Goal: Communication & Community: Connect with others

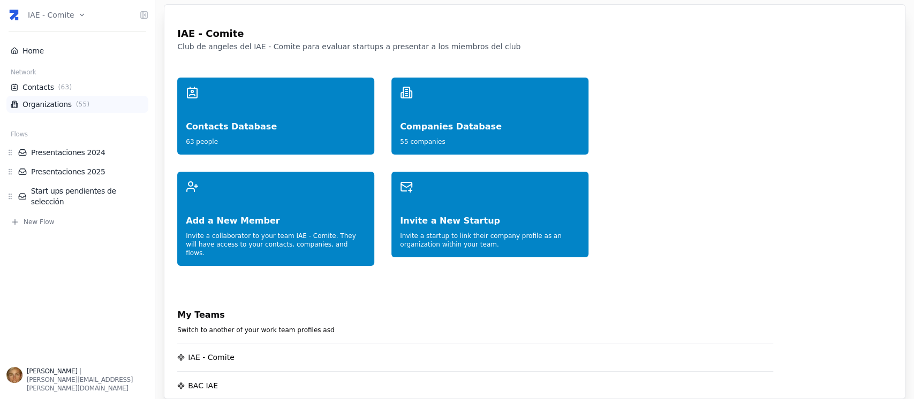
click at [41, 99] on link "Organizations ( 55 )" at bounding box center [77, 104] width 133 height 11
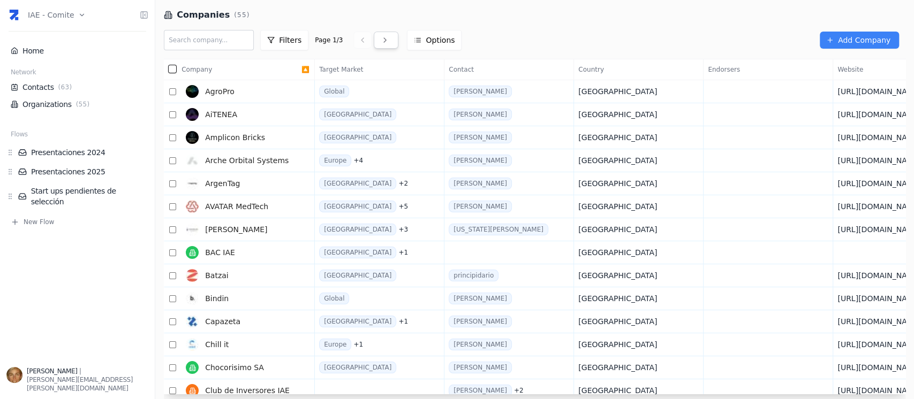
click at [381, 36] on icon at bounding box center [385, 40] width 9 height 9
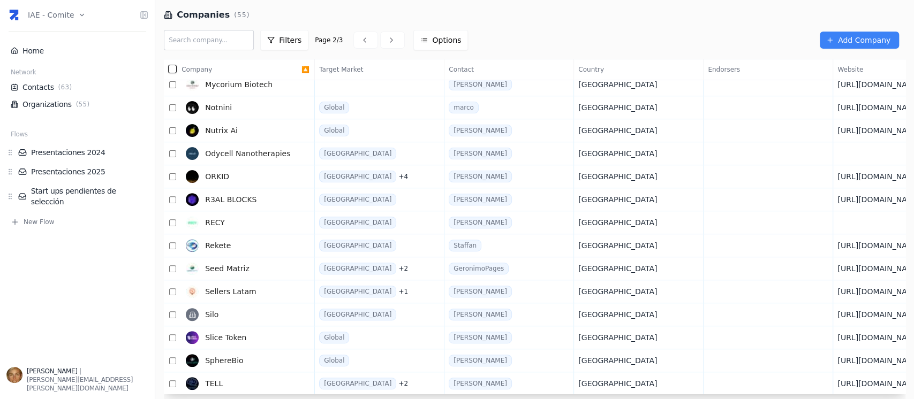
scroll to position [265, 0]
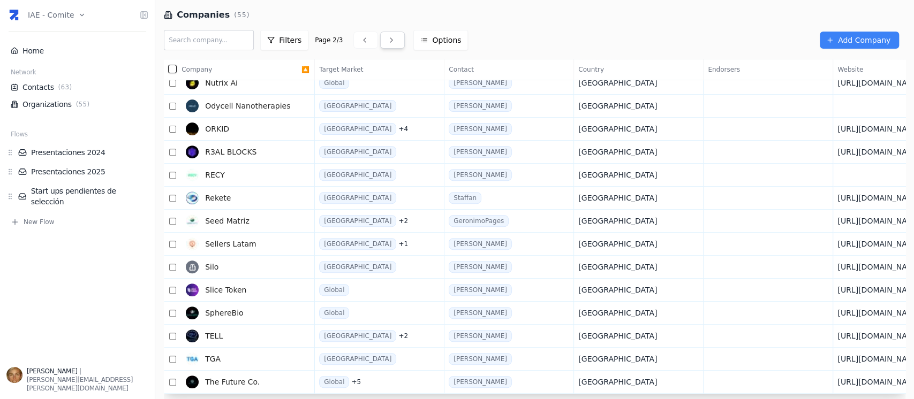
click at [387, 40] on icon at bounding box center [391, 40] width 9 height 9
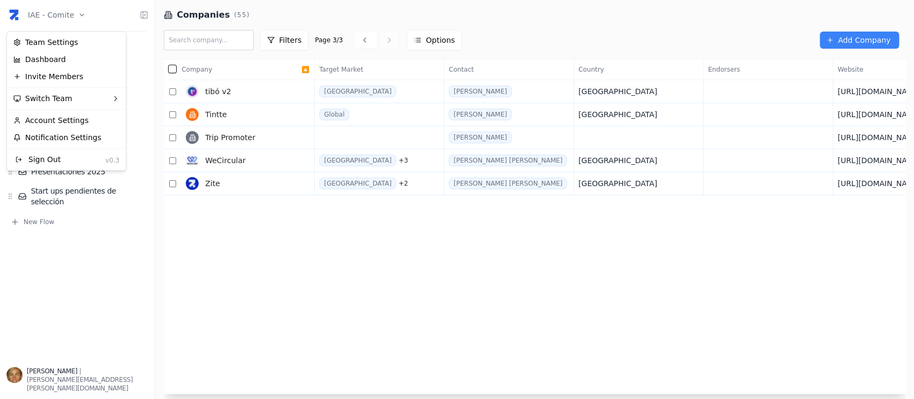
click at [67, 14] on html "IAE - Comite Home Network Contacts ( 63 ) Organizations ( 55 ) Flows Presentaci…" at bounding box center [457, 199] width 914 height 399
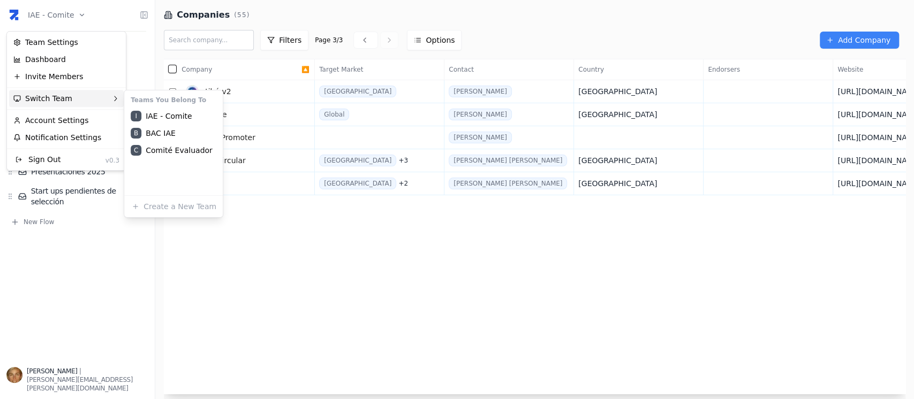
click at [53, 101] on div "Switch Team" at bounding box center [66, 98] width 115 height 17
click at [187, 135] on div "B BAC IAE" at bounding box center [173, 133] width 94 height 17
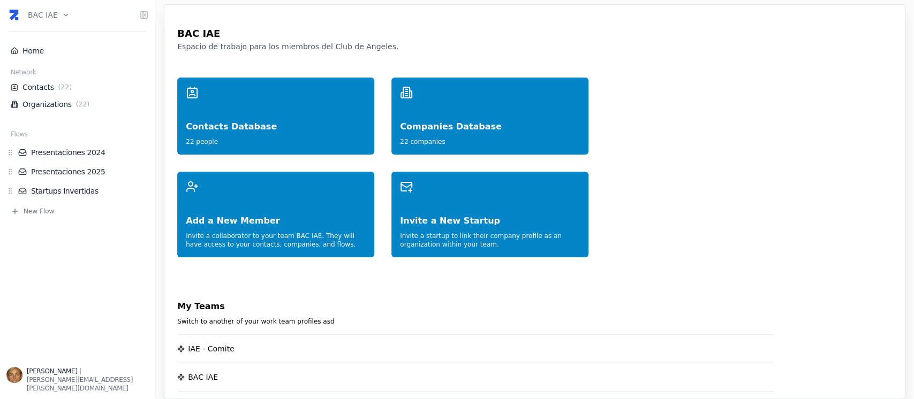
click at [45, 16] on html "BAC IAE Home Network Contacts ( 22 ) Organizations ( 22 ) Flows Presentaciones …" at bounding box center [457, 199] width 914 height 399
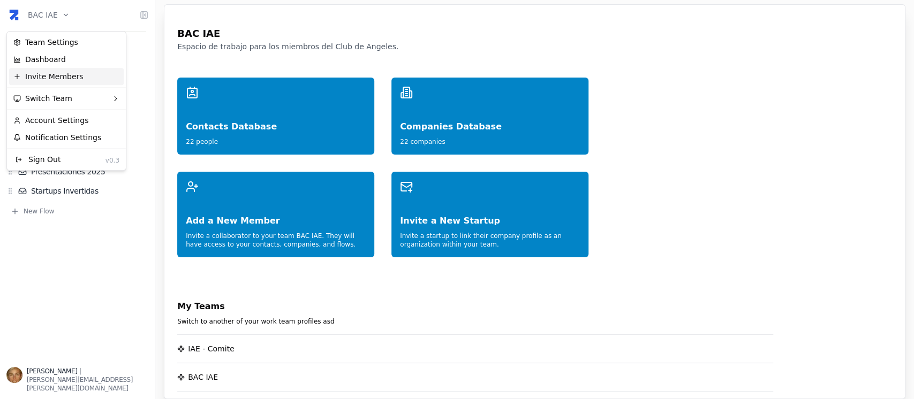
click at [53, 77] on div "Invite Members" at bounding box center [66, 76] width 115 height 17
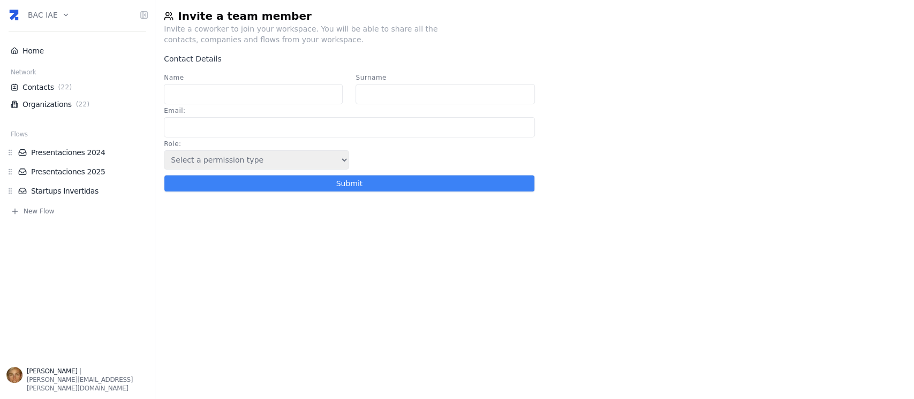
click at [223, 93] on input "Name" at bounding box center [253, 94] width 179 height 20
type input "[PERSON_NAME]"
click at [375, 123] on input "Email :" at bounding box center [349, 127] width 371 height 20
paste input "[EMAIL_ADDRESS][DOMAIN_NAME]"
type input "carola.cazenave@cxo4.tech"
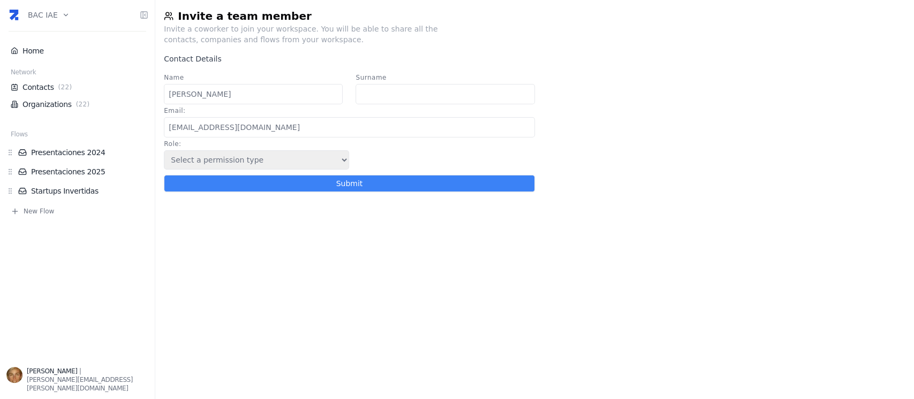
click at [371, 98] on input "Surname" at bounding box center [445, 94] width 179 height 20
type input "Cazenave"
click at [252, 95] on input "Carola Cazenave" at bounding box center [253, 94] width 179 height 20
type input "Carola"
click at [342, 162] on select "Select a permission type Admin Guest Endorser" at bounding box center [256, 159] width 185 height 19
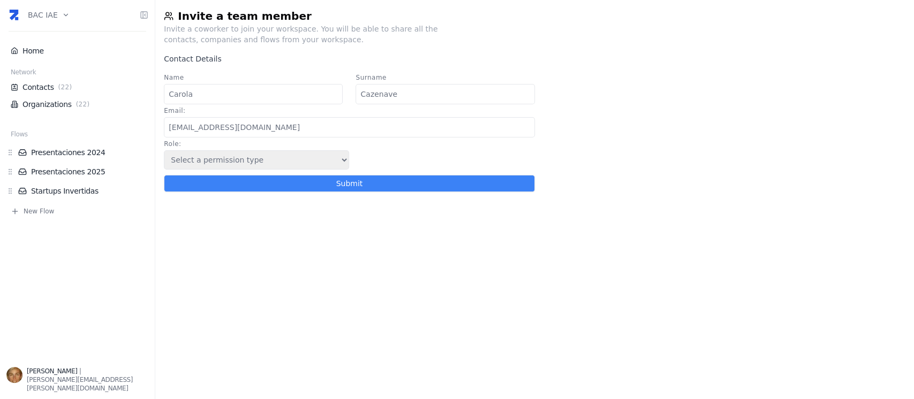
select select "5"
click at [164, 153] on select "Select a permission type Admin Guest Endorser" at bounding box center [256, 159] width 185 height 19
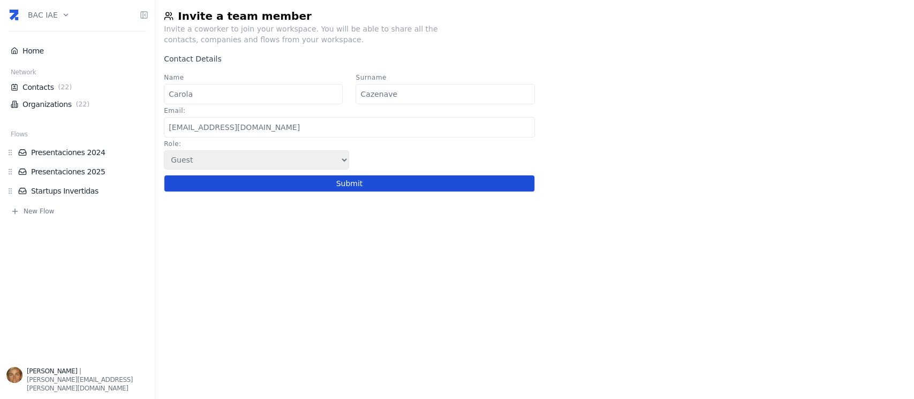
click at [344, 191] on button "Submit" at bounding box center [349, 183] width 371 height 17
select select
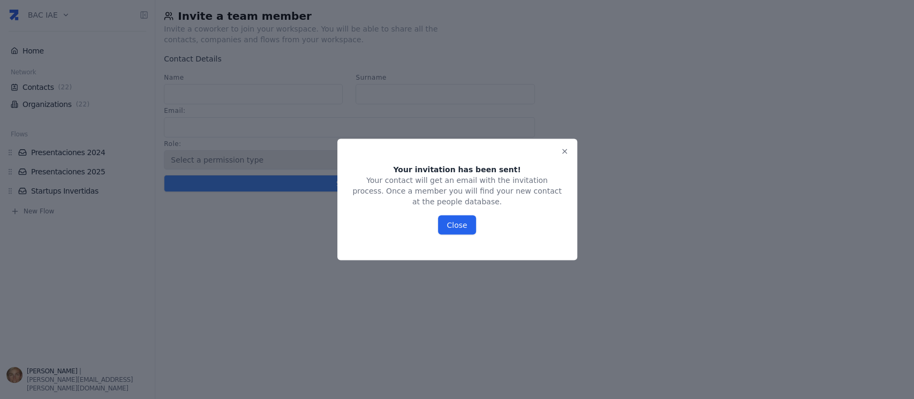
click at [450, 218] on button "Close" at bounding box center [456, 225] width 37 height 19
